Goal: Navigation & Orientation: Find specific page/section

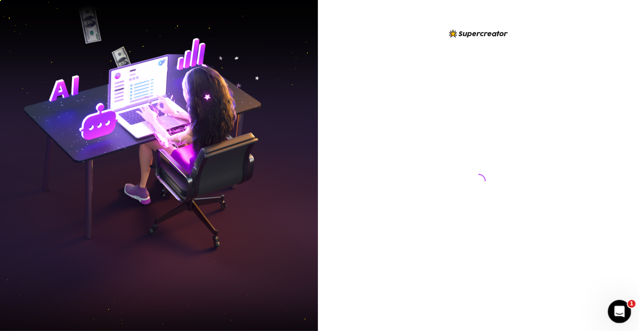
click at [623, 314] on div "Open Intercom Messenger" at bounding box center [618, 310] width 29 height 29
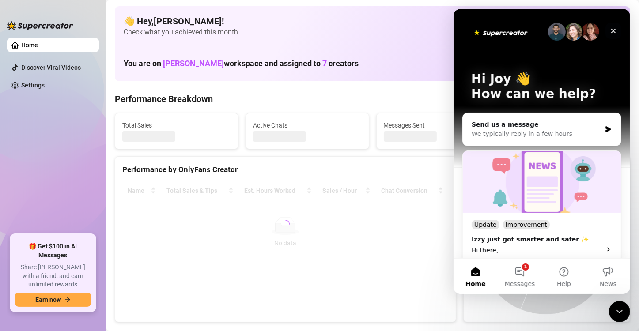
click at [614, 30] on icon "Close" at bounding box center [612, 30] width 7 height 7
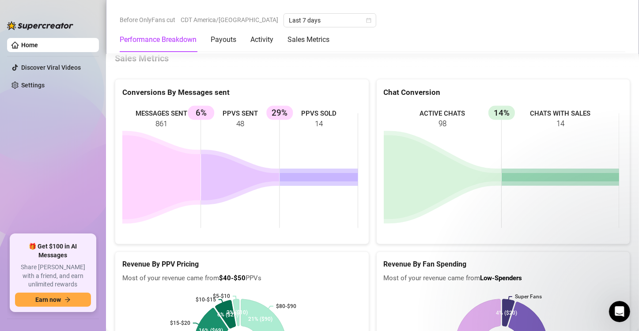
scroll to position [1457, 0]
